Goal: Navigation & Orientation: Find specific page/section

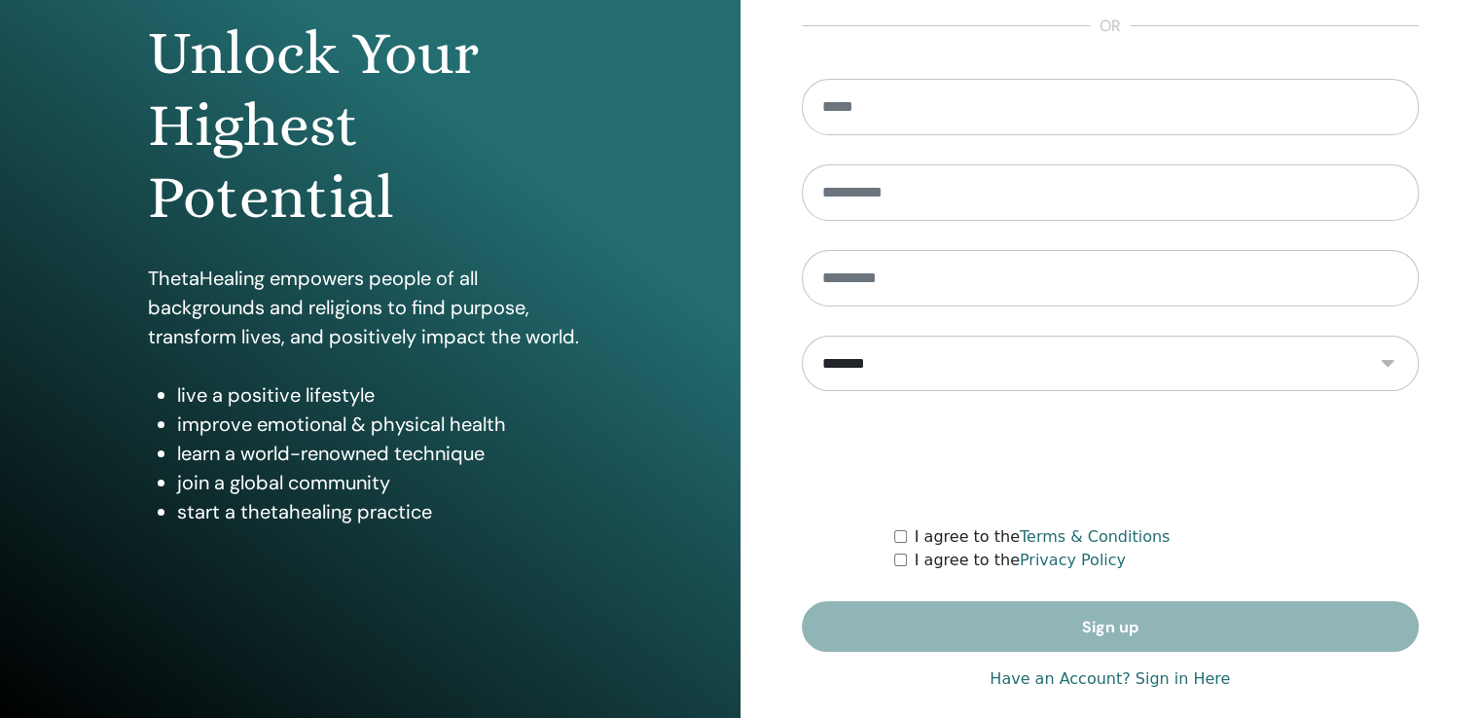
scroll to position [216, 0]
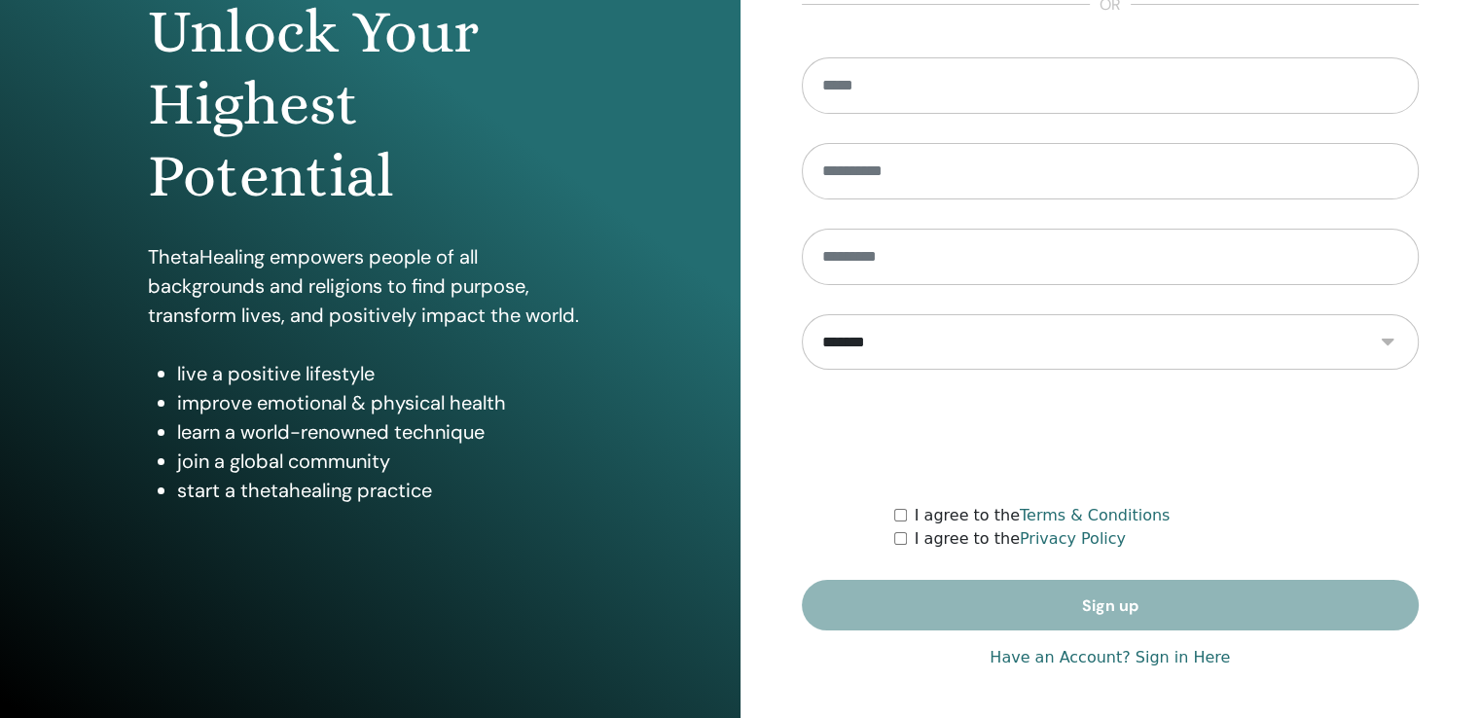
type input "**********"
click at [1071, 660] on link "Have an Account? Sign in Here" at bounding box center [1110, 657] width 240 height 23
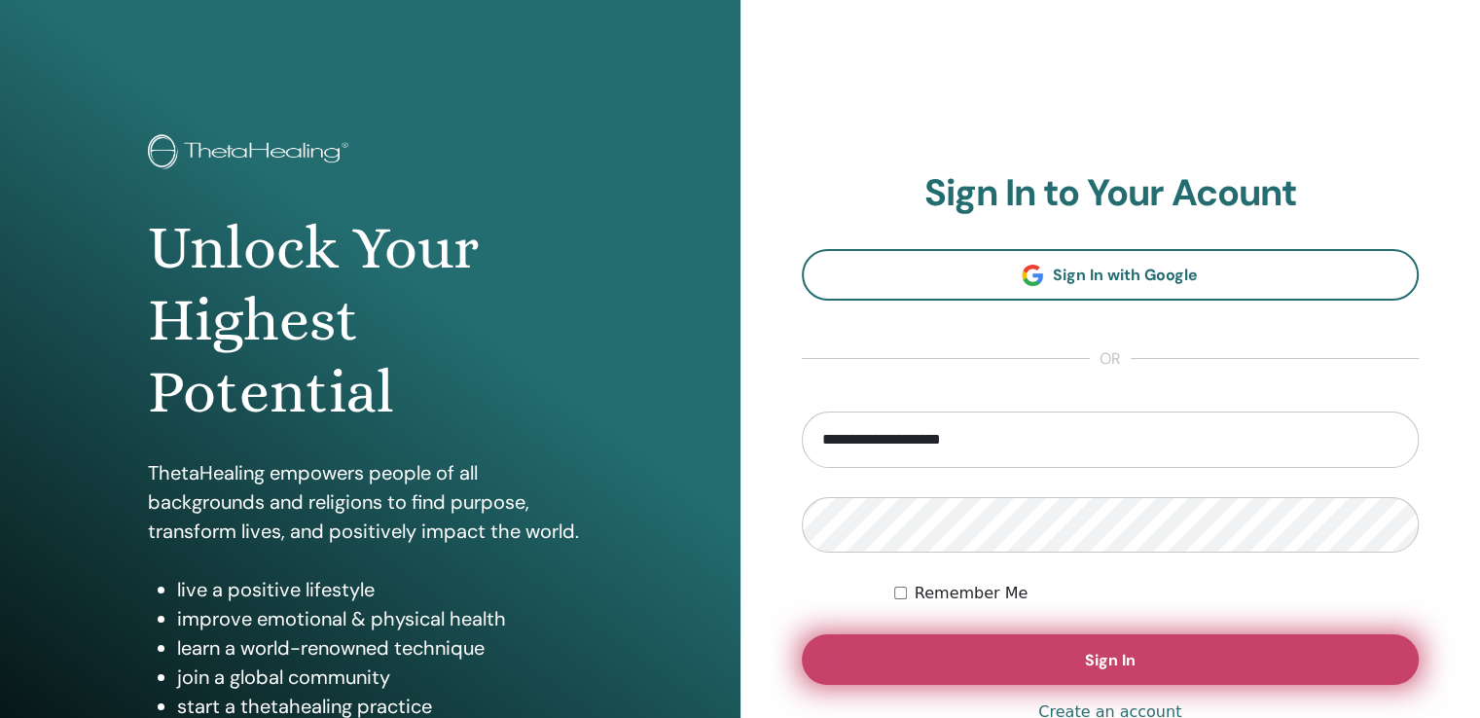
click at [1018, 648] on button "Sign In" at bounding box center [1111, 660] width 618 height 51
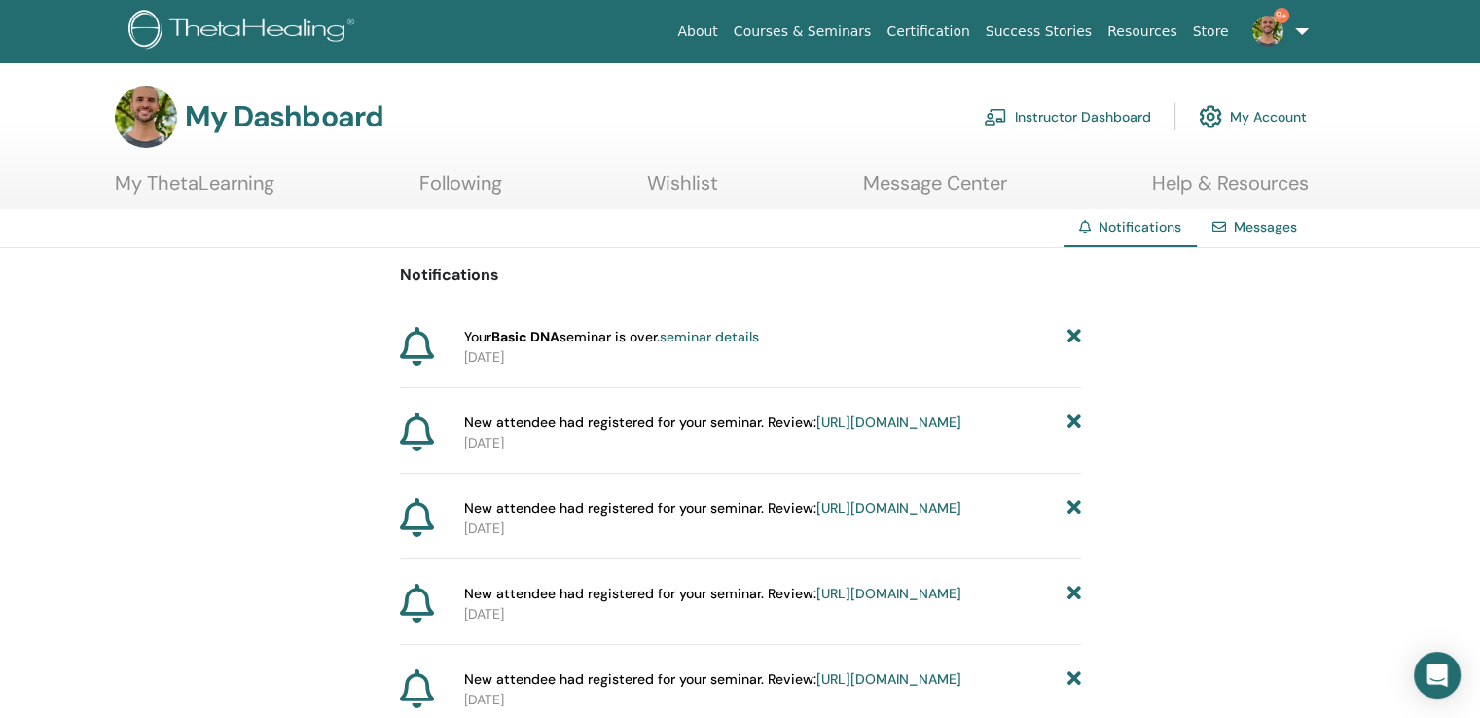
click at [1269, 227] on link "Messages" at bounding box center [1265, 227] width 63 height 18
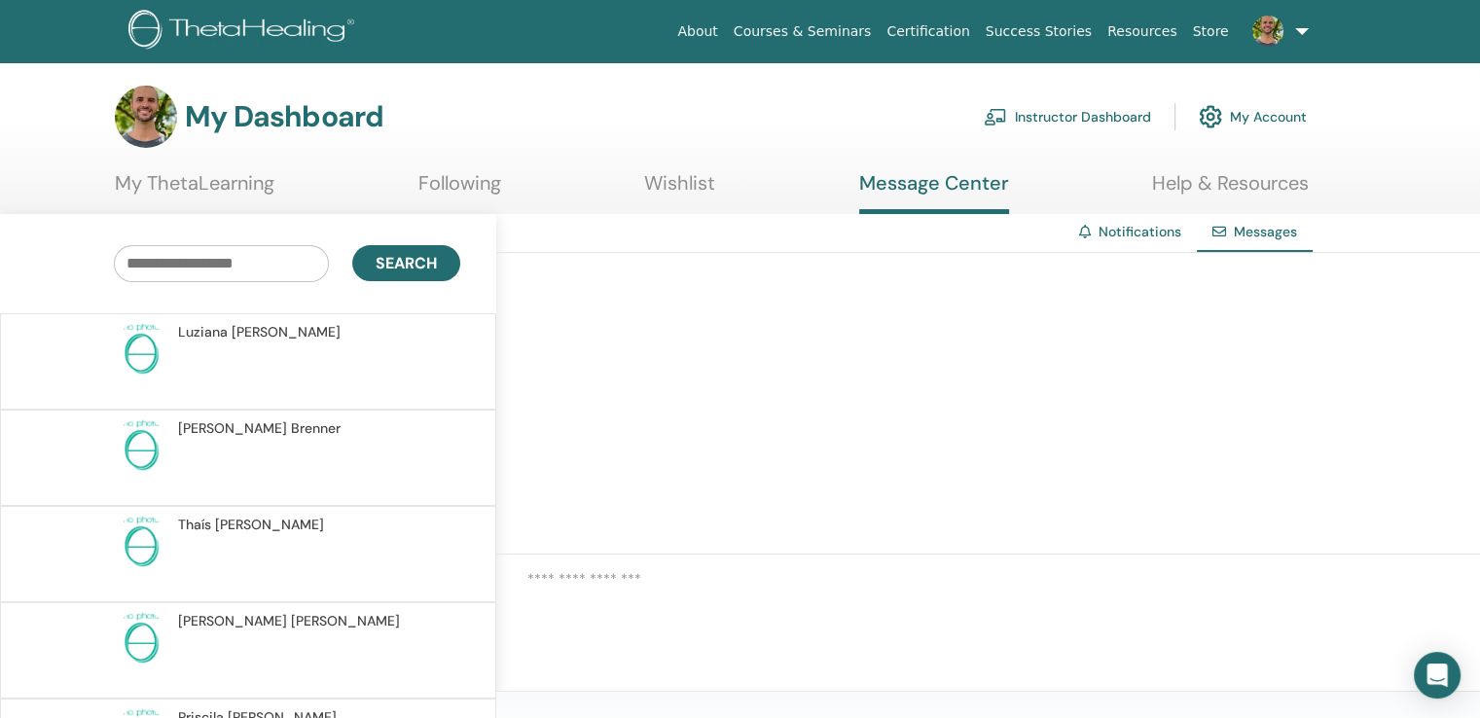
click at [249, 184] on link "My ThetaLearning" at bounding box center [195, 190] width 160 height 38
